Goal: Task Accomplishment & Management: Complete application form

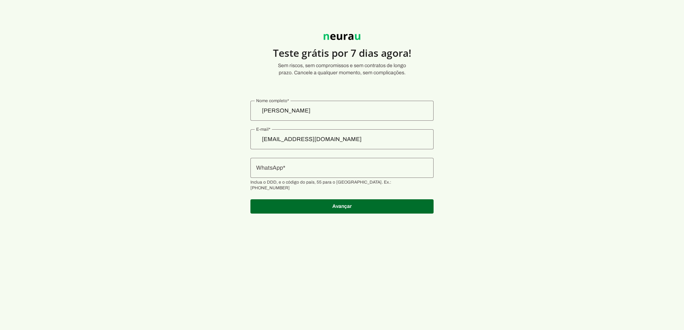
click at [311, 165] on input "WhatsApp" at bounding box center [342, 168] width 172 height 9
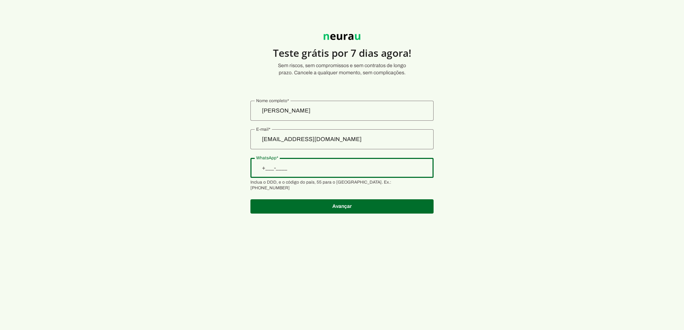
type input "[PHONE_NUMBER]"
type md-outlined-text-field "[PHONE_NUMBER]"
type input "[PHONE_NUMBER]"
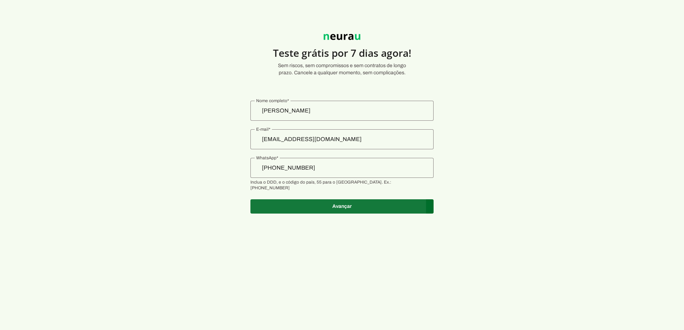
click at [332, 202] on span at bounding box center [341, 206] width 183 height 17
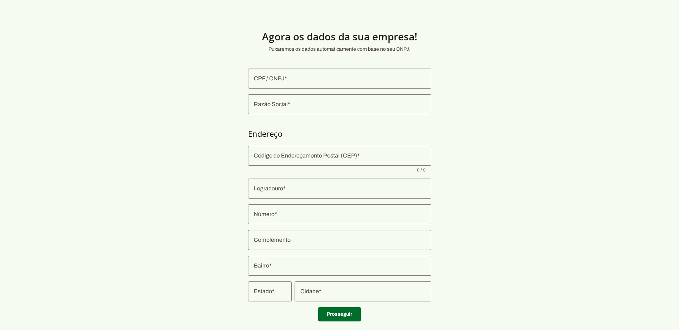
click at [327, 83] on input "CPF / CNPJ" at bounding box center [340, 78] width 172 height 9
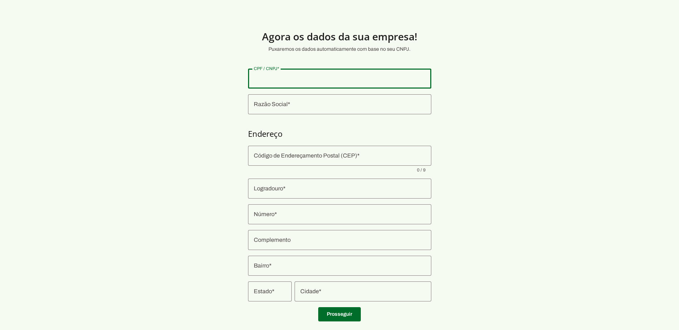
click at [487, 134] on section "Agora os dados da sua empresa! Puxaremos os dados automaticamente com base no s…" at bounding box center [339, 172] width 679 height 310
click at [309, 78] on input "CPF / CNPJ" at bounding box center [340, 78] width 172 height 9
drag, startPoint x: 309, startPoint y: 78, endPoint x: 289, endPoint y: 78, distance: 20.4
click at [289, 78] on input "CPF / CNPJ" at bounding box center [340, 78] width 172 height 9
click at [285, 101] on input "Razão Social" at bounding box center [340, 104] width 172 height 9
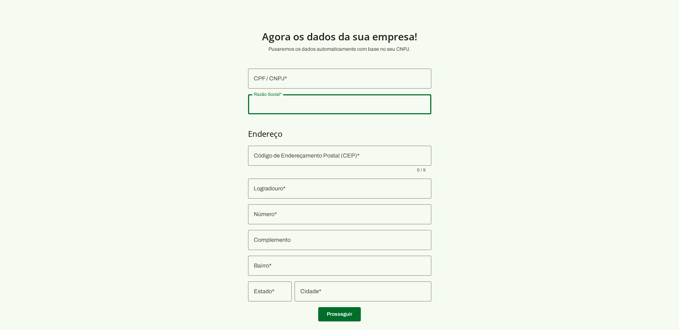
type input "12.426.844/0001-88"
type md-outlined-text-field "12.426.844/0001-88"
drag, startPoint x: 314, startPoint y: 106, endPoint x: 247, endPoint y: 104, distance: 66.6
click at [248, 104] on div "12.426.844/0001-88" at bounding box center [339, 104] width 183 height 20
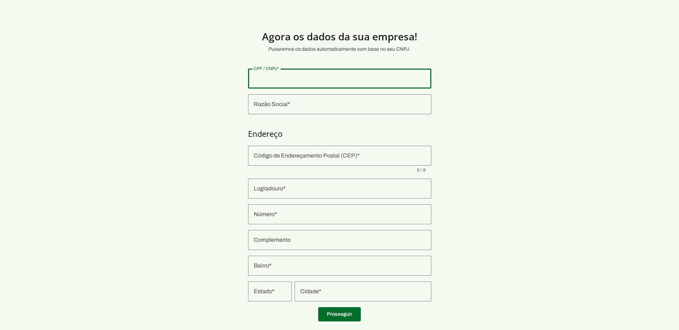
type input "12.426.844/0001-88"
type md-outlined-text-field "12.426.844/0001-88"
click at [294, 108] on input "Razão Social" at bounding box center [340, 104] width 172 height 9
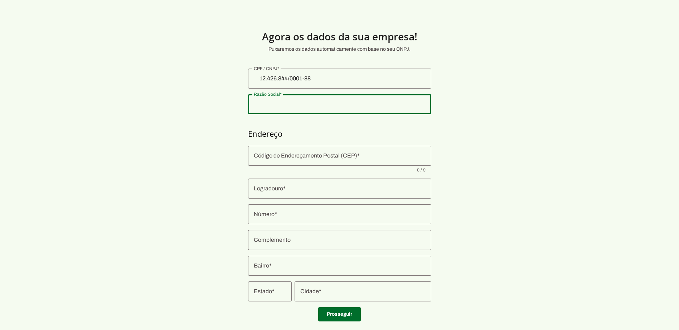
click at [257, 108] on input "Razão Social" at bounding box center [340, 104] width 172 height 9
click at [432, 135] on section "Agora os dados da sua empresa! Puxaremos os dados automaticamente com base no s…" at bounding box center [339, 172] width 679 height 310
click at [295, 99] on div at bounding box center [339, 104] width 183 height 20
click at [294, 103] on input "Razão Social" at bounding box center [340, 104] width 172 height 9
type input "t"
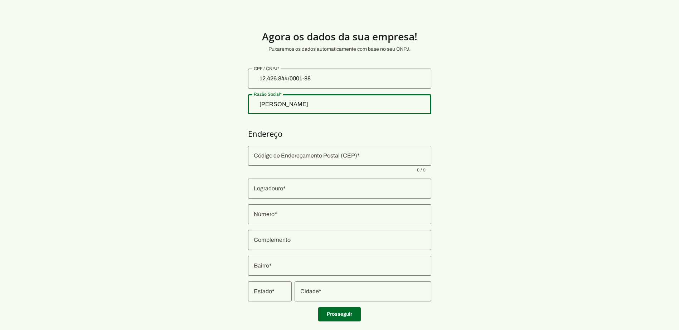
type input "[PERSON_NAME]"
type md-outlined-text-field "[PERSON_NAME]"
click at [371, 156] on input "Código de Endereçamento Postal (CEP)" at bounding box center [340, 156] width 172 height 9
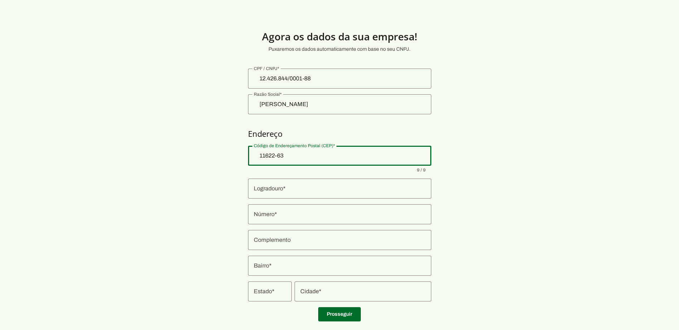
type input "11622-633"
type input "Alameda [GEOGRAPHIC_DATA]"
type input "Sertão do Juquehy"
type input "São Sebastião"
type input "SP"
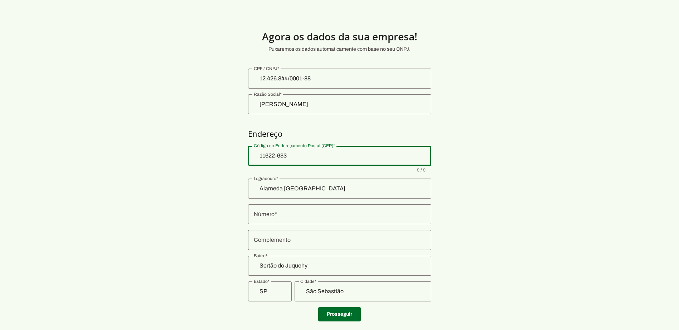
type md-outlined-text-field "11622-633"
click at [330, 219] on div at bounding box center [339, 215] width 183 height 20
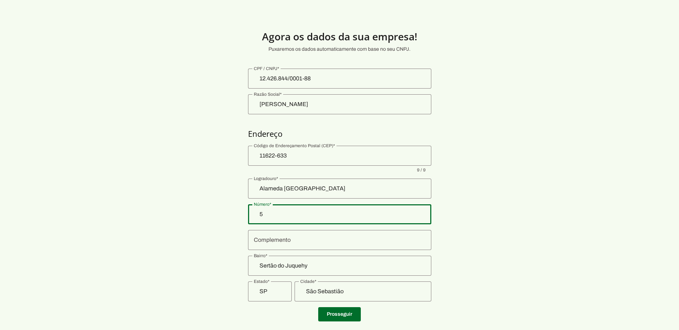
click at [531, 225] on section "Agora os dados da sua empresa! Puxaremos os dados automaticamente com base no s…" at bounding box center [339, 172] width 679 height 310
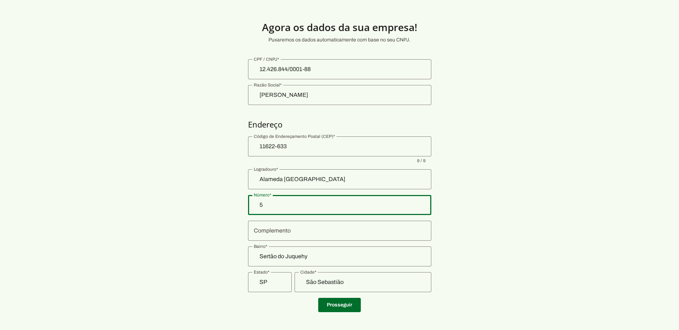
scroll to position [14, 0]
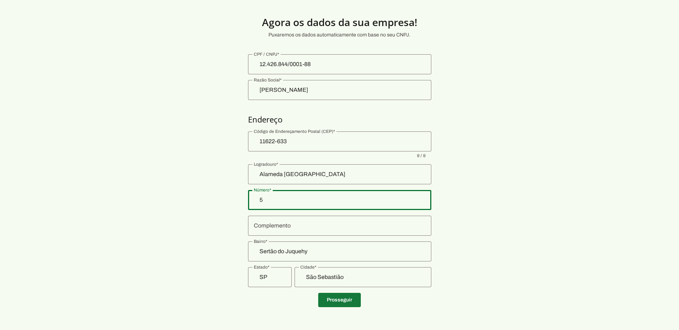
type input "5"
type md-outlined-text-field "5"
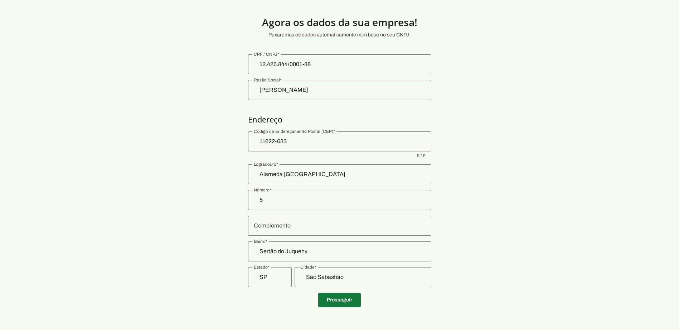
click at [347, 300] on span at bounding box center [339, 300] width 43 height 17
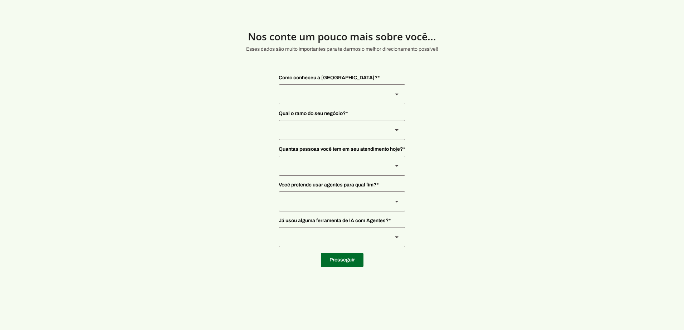
click at [356, 95] on div at bounding box center [333, 94] width 108 height 20
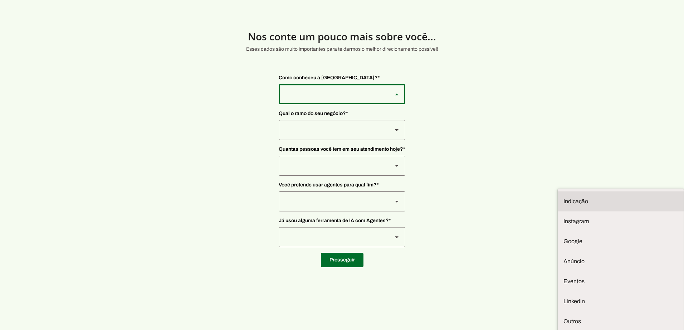
click at [563, 197] on slot at bounding box center [620, 201] width 114 height 9
type md-outlined-select "NW0Npec8Jvm64GSjAjvQ"
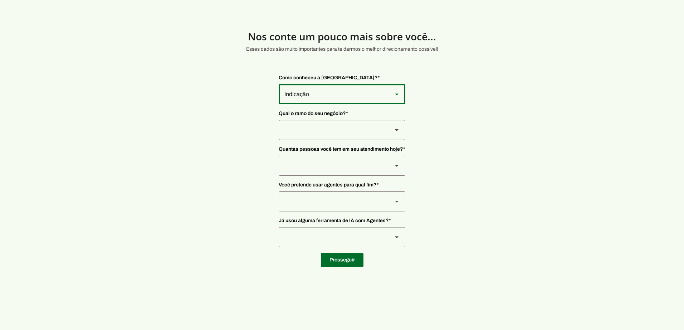
click at [347, 128] on div at bounding box center [333, 130] width 108 height 20
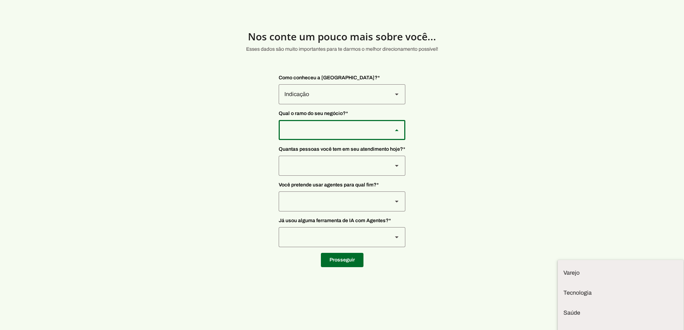
type md-outlined-select "L7c3Qm59DPDoD5qFBh3Y"
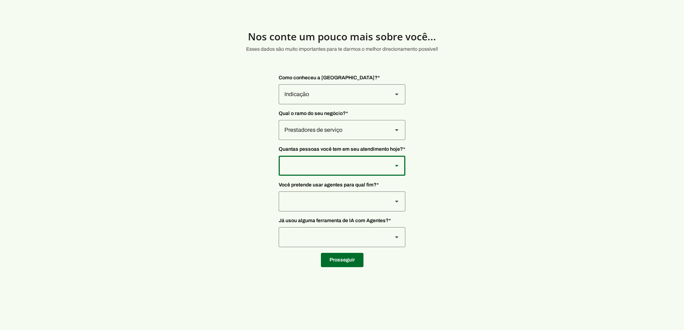
click at [336, 167] on div at bounding box center [333, 166] width 108 height 20
click at [332, 167] on div "De 0 a 3" at bounding box center [333, 166] width 108 height 20
type md-outlined-select "FOzKi9x0vVjVX6xa4f60"
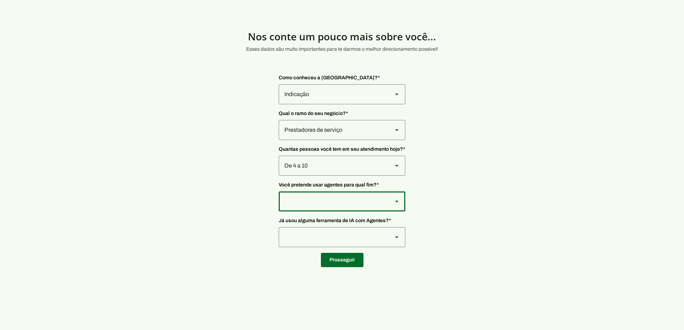
click at [329, 202] on div at bounding box center [333, 202] width 108 height 20
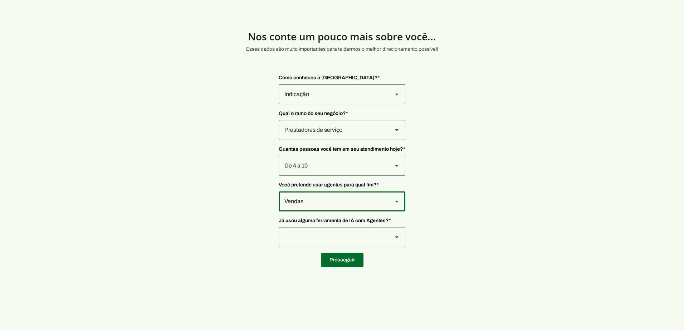
click at [333, 198] on div "Vendas" at bounding box center [333, 202] width 108 height 20
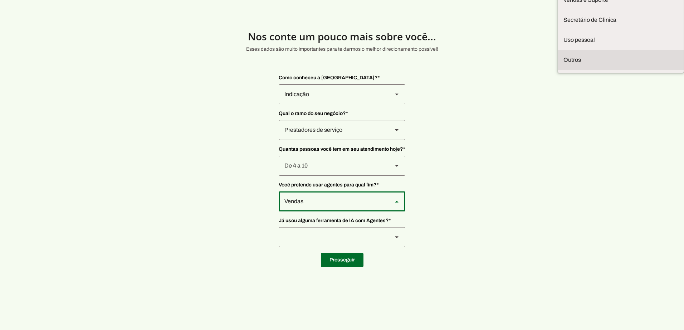
click at [558, 70] on md-item "Outros" at bounding box center [621, 60] width 126 height 20
type md-outlined-select "TQ03nJjaFpOavTUYmmuq"
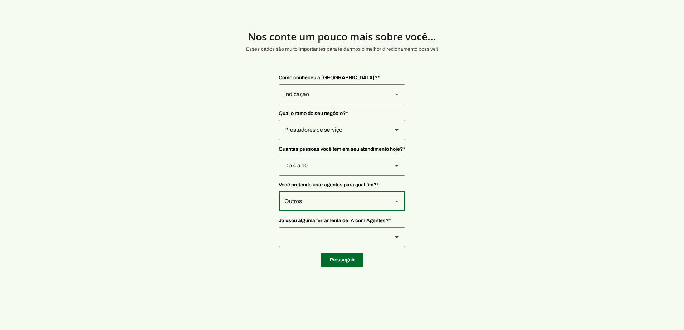
click at [356, 235] on div at bounding box center [333, 237] width 108 height 20
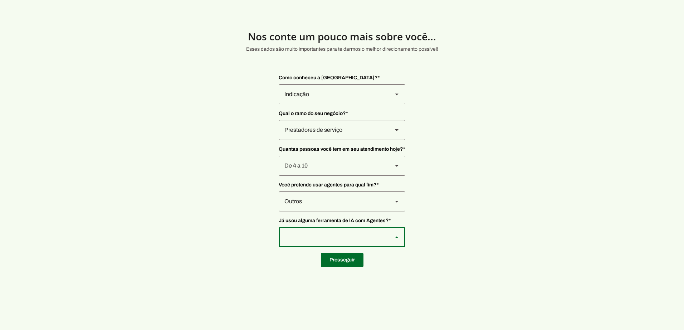
type md-outlined-select "YJTivUP5LYteilvK0BaA"
click at [339, 263] on span at bounding box center [342, 260] width 43 height 17
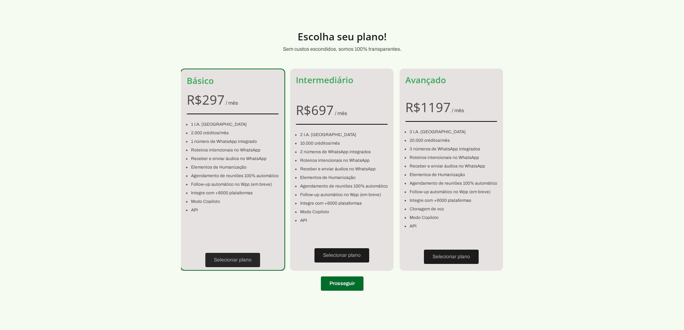
click at [223, 260] on span at bounding box center [232, 260] width 55 height 17
type input "Alameda [GEOGRAPHIC_DATA]"
type input "5"
type input "Sertão do Juquehy"
type input "São Sebastião"
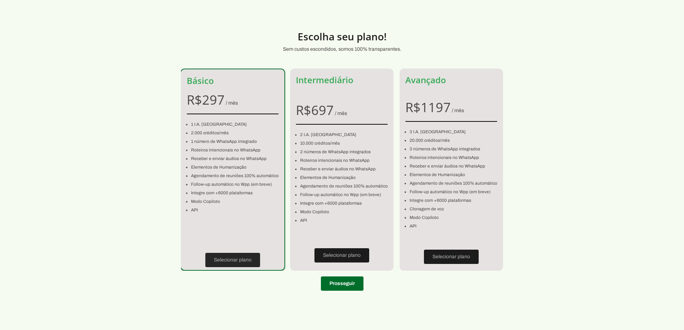
type input "SP"
type input "[PHONE_NUMBER]"
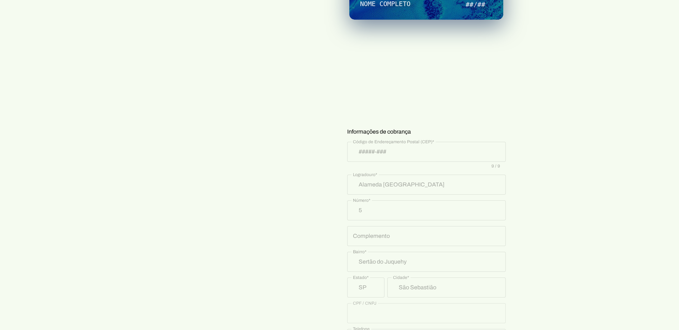
scroll to position [112, 0]
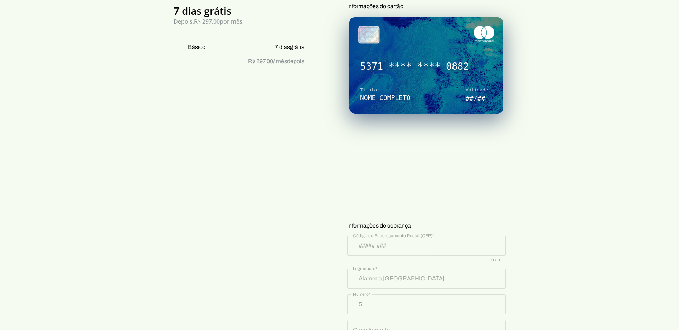
click at [334, 163] on div "Básico 7 dias grátis Depois, R$ 297,00 por mês Básico 7 dias grátis R$ 297,00 /…" at bounding box center [340, 239] width 358 height 506
click at [536, 173] on section "Prontinho, agora só colocar o cartão! Nada será cobrado agora, apenas após os 7…" at bounding box center [339, 199] width 679 height 587
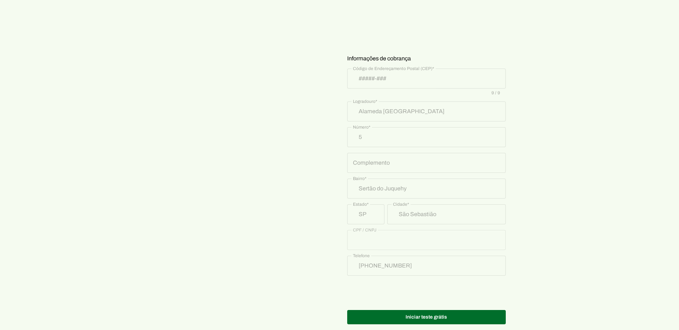
scroll to position [290, 0]
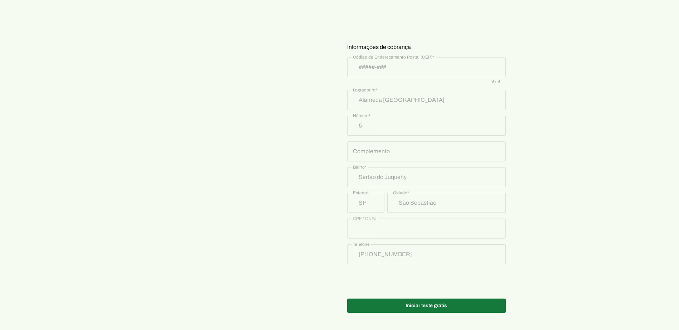
click at [452, 307] on span at bounding box center [426, 306] width 158 height 17
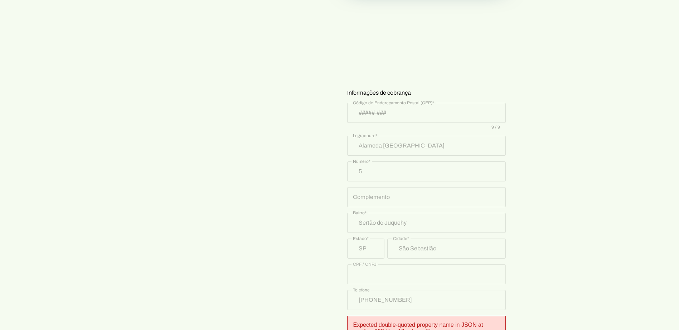
scroll to position [137, 0]
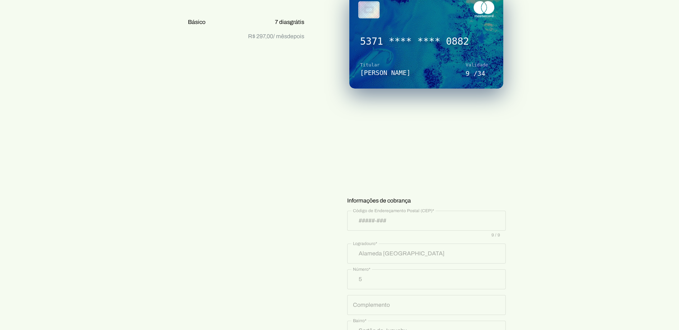
click at [568, 138] on section "Prontinho, agora só colocar o cartão! Nada será cobrado agora, apenas após os 7…" at bounding box center [339, 187] width 679 height 612
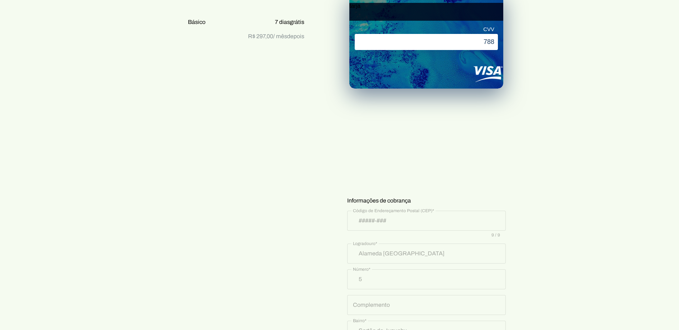
click at [585, 236] on section "Prontinho, agora só colocar o cartão! Nada será cobrado agora, apenas após os 7…" at bounding box center [339, 187] width 679 height 612
click at [586, 236] on section "Prontinho, agora só colocar o cartão! Nada será cobrado agora, apenas após os 7…" at bounding box center [339, 187] width 679 height 612
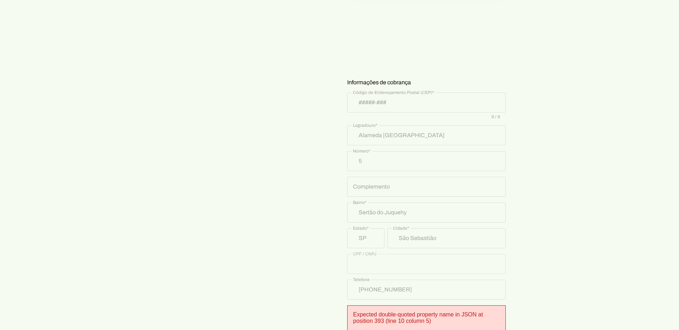
scroll to position [315, 0]
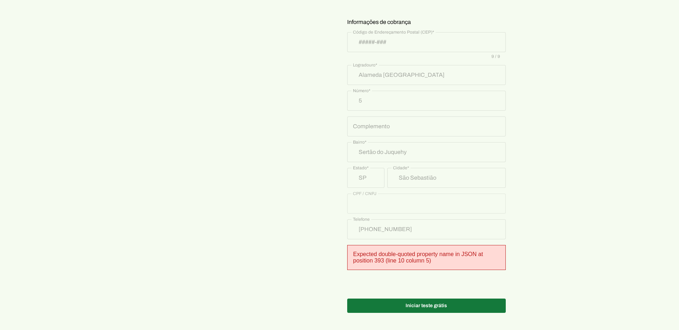
click at [430, 310] on span at bounding box center [426, 306] width 158 height 17
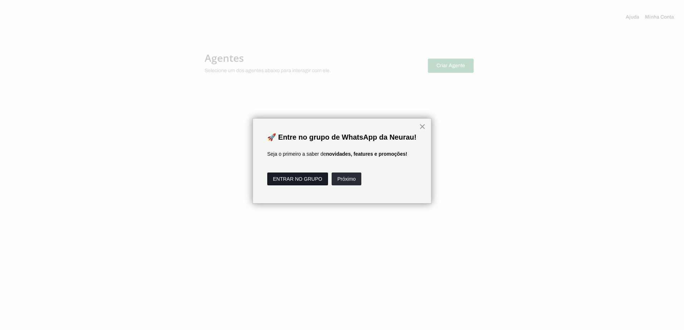
click at [295, 186] on button "ENTRAR NO GRUPO" at bounding box center [297, 179] width 61 height 13
